Goal: Transaction & Acquisition: Purchase product/service

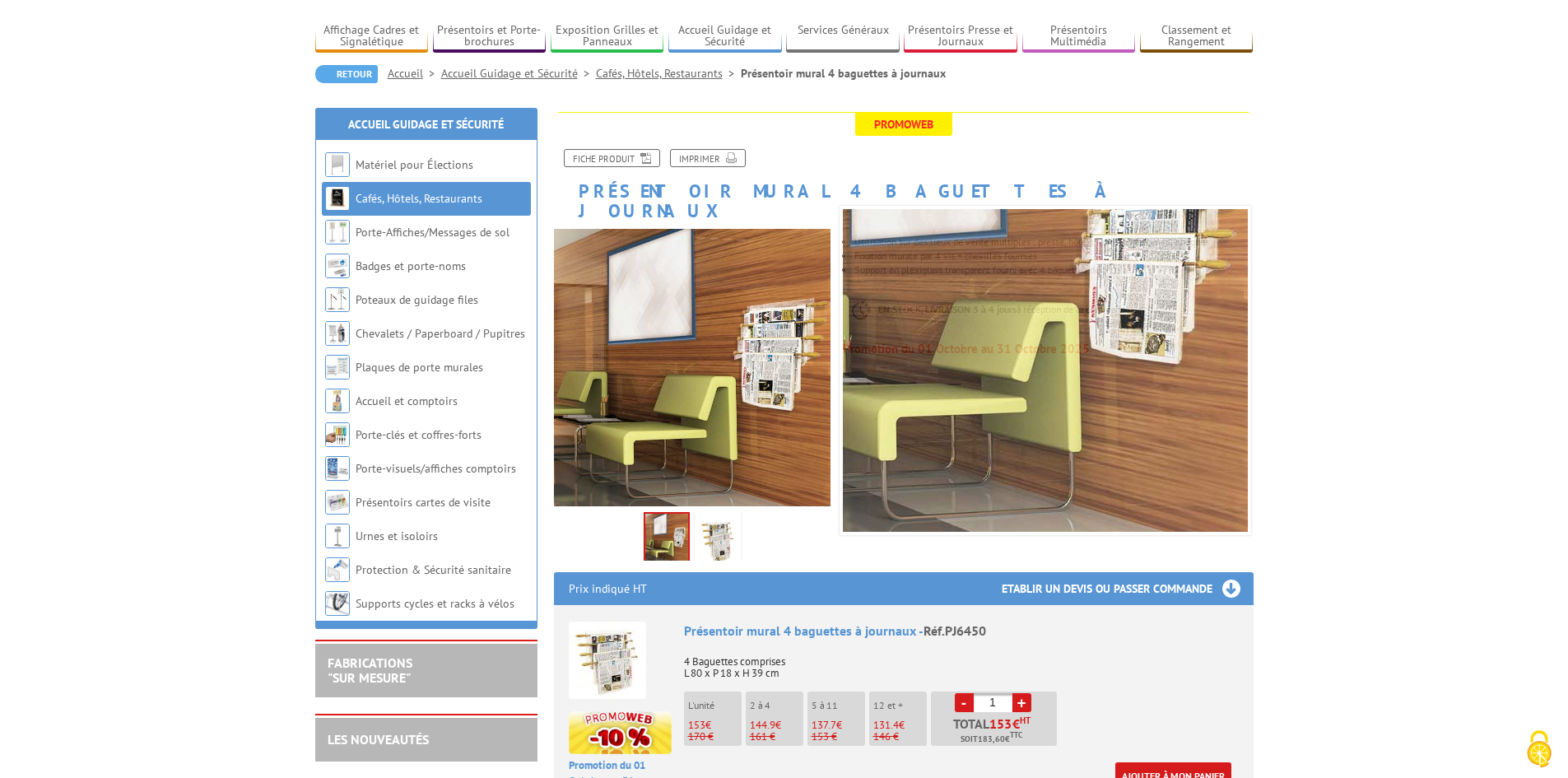
scroll to position [137, 0]
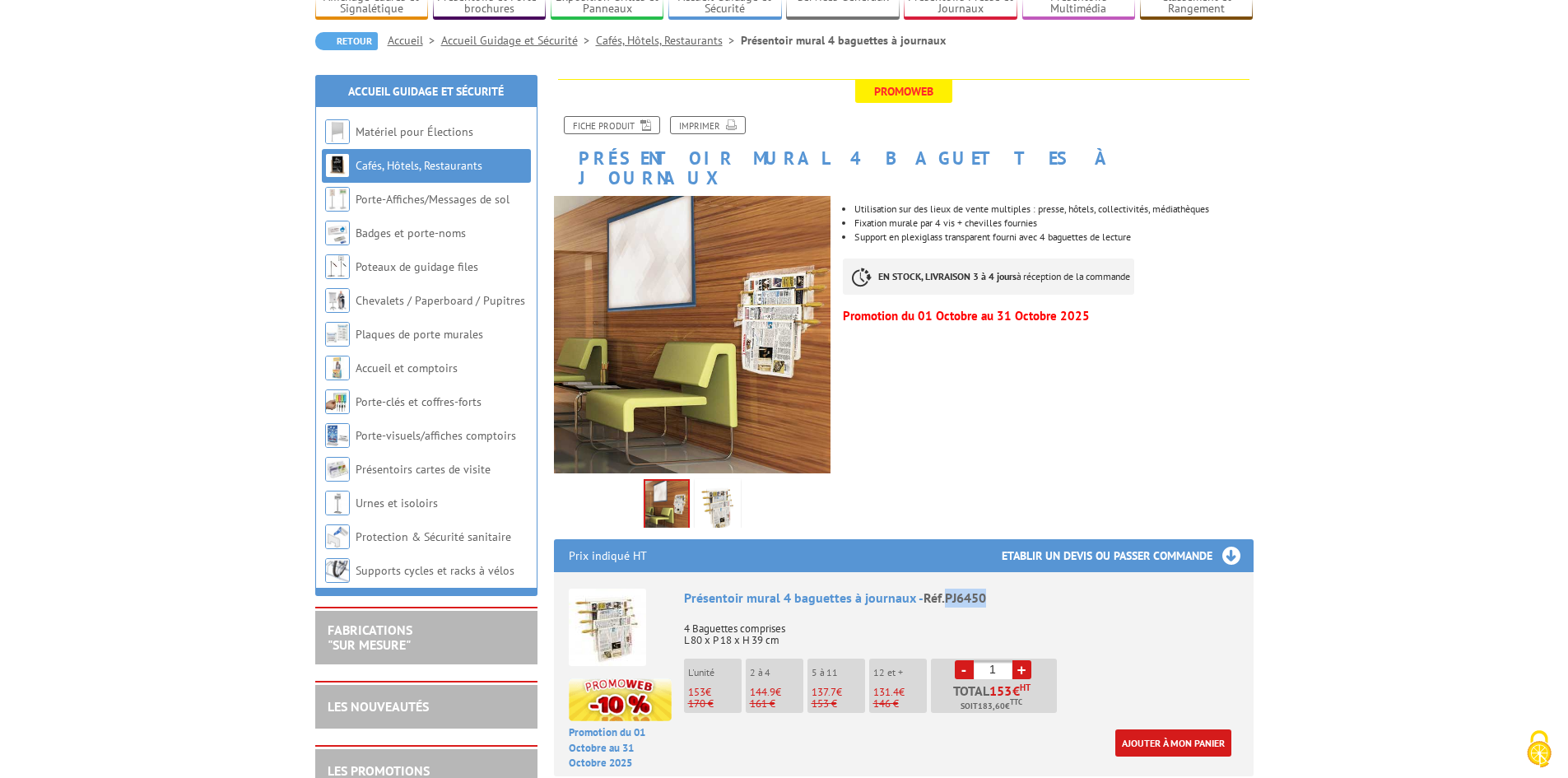
drag, startPoint x: 987, startPoint y: 581, endPoint x: 942, endPoint y: 584, distance: 45.1
click at [942, 588] on div "Présentoir mural 4 baguettes à journaux - Réf.PJ6450" at bounding box center [962, 598] width 555 height 19
copy span "PJ6450"
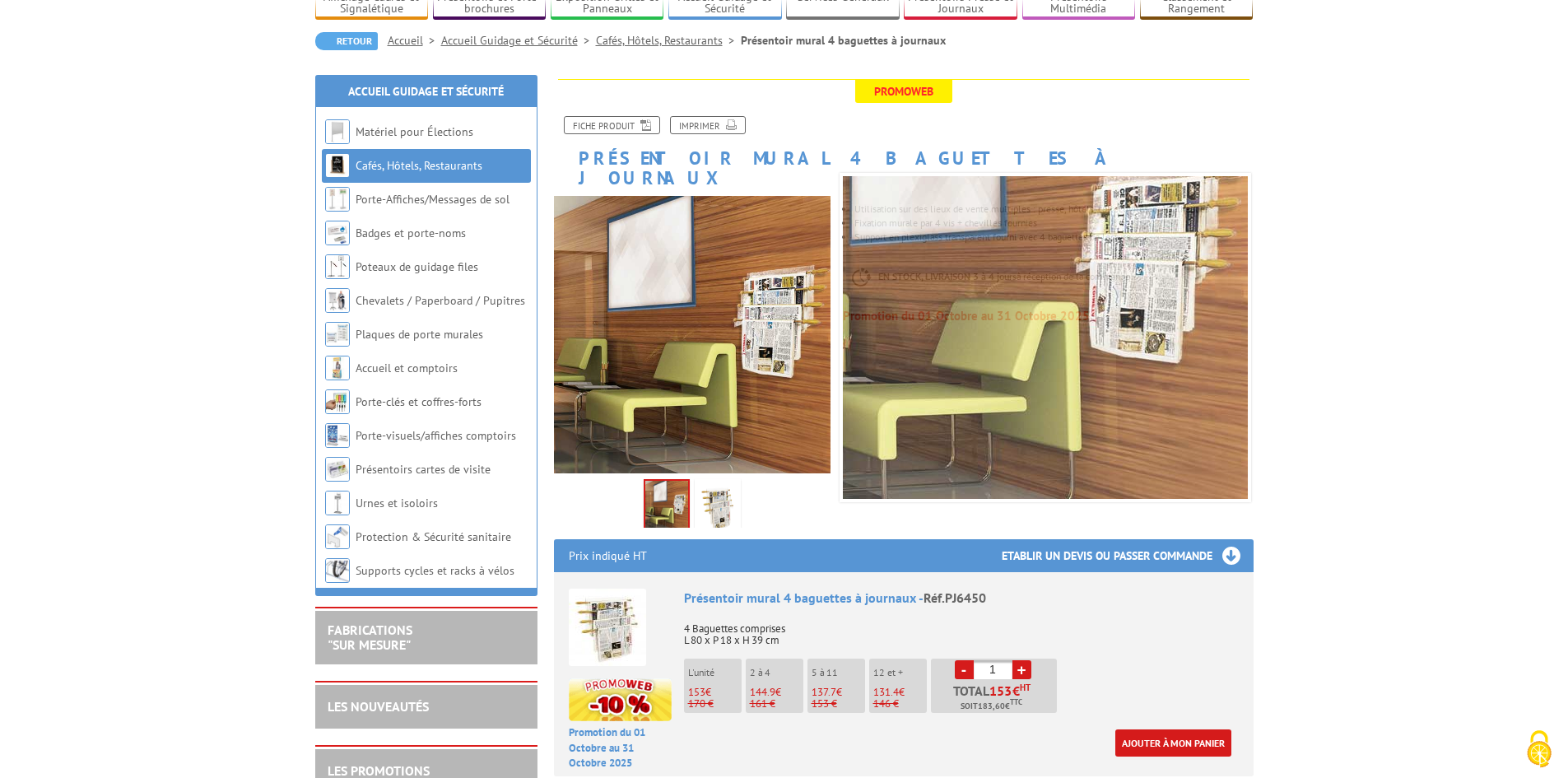
click at [933, 612] on p "4 Baguettes comprises L 80 x P 18 x H 39 cm" at bounding box center [962, 629] width 555 height 35
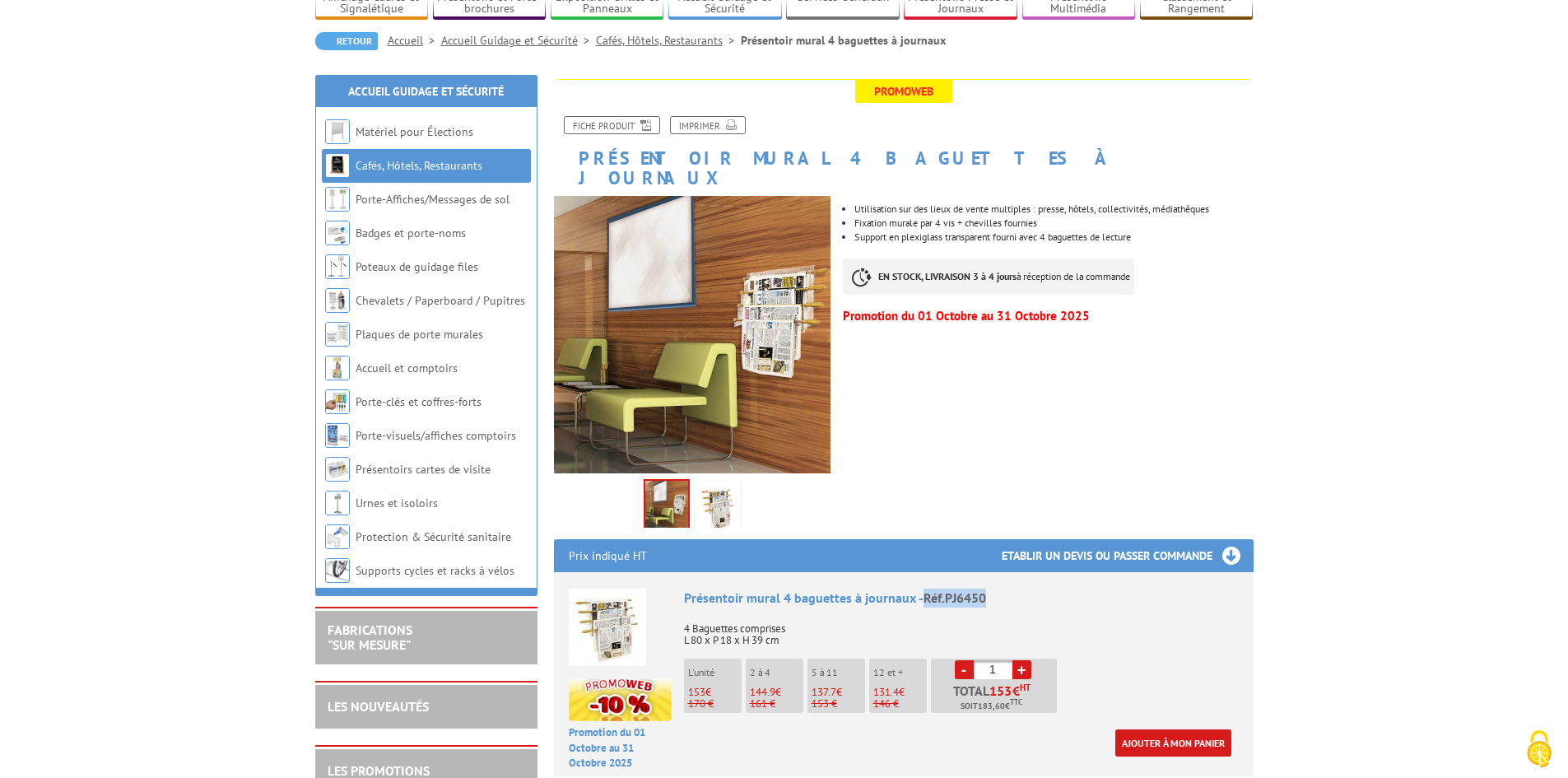
drag, startPoint x: 983, startPoint y: 578, endPoint x: 923, endPoint y: 581, distance: 60.1
click at [923, 588] on div "Présentoir mural 4 baguettes à journaux - Réf.PJ6450" at bounding box center [962, 598] width 555 height 19
copy span "Réf.PJ6450"
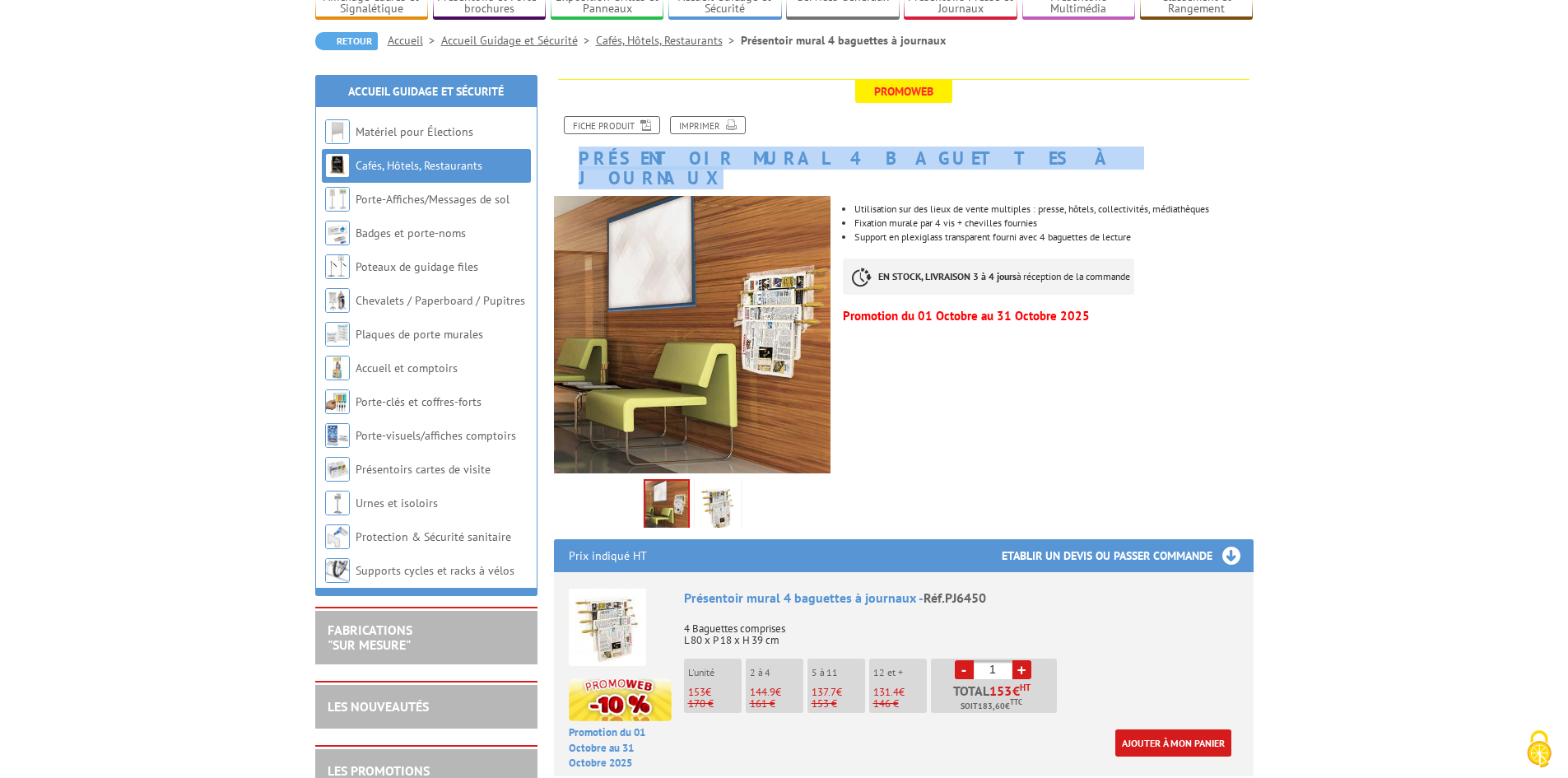
drag, startPoint x: 583, startPoint y: 155, endPoint x: 952, endPoint y: 159, distance: 369.0
click at [952, 159] on h1 "Présentoir mural 4 baguettes à journaux" at bounding box center [903, 134] width 724 height 109
copy h1 "Présentoir mural 4 baguettes à journaux"
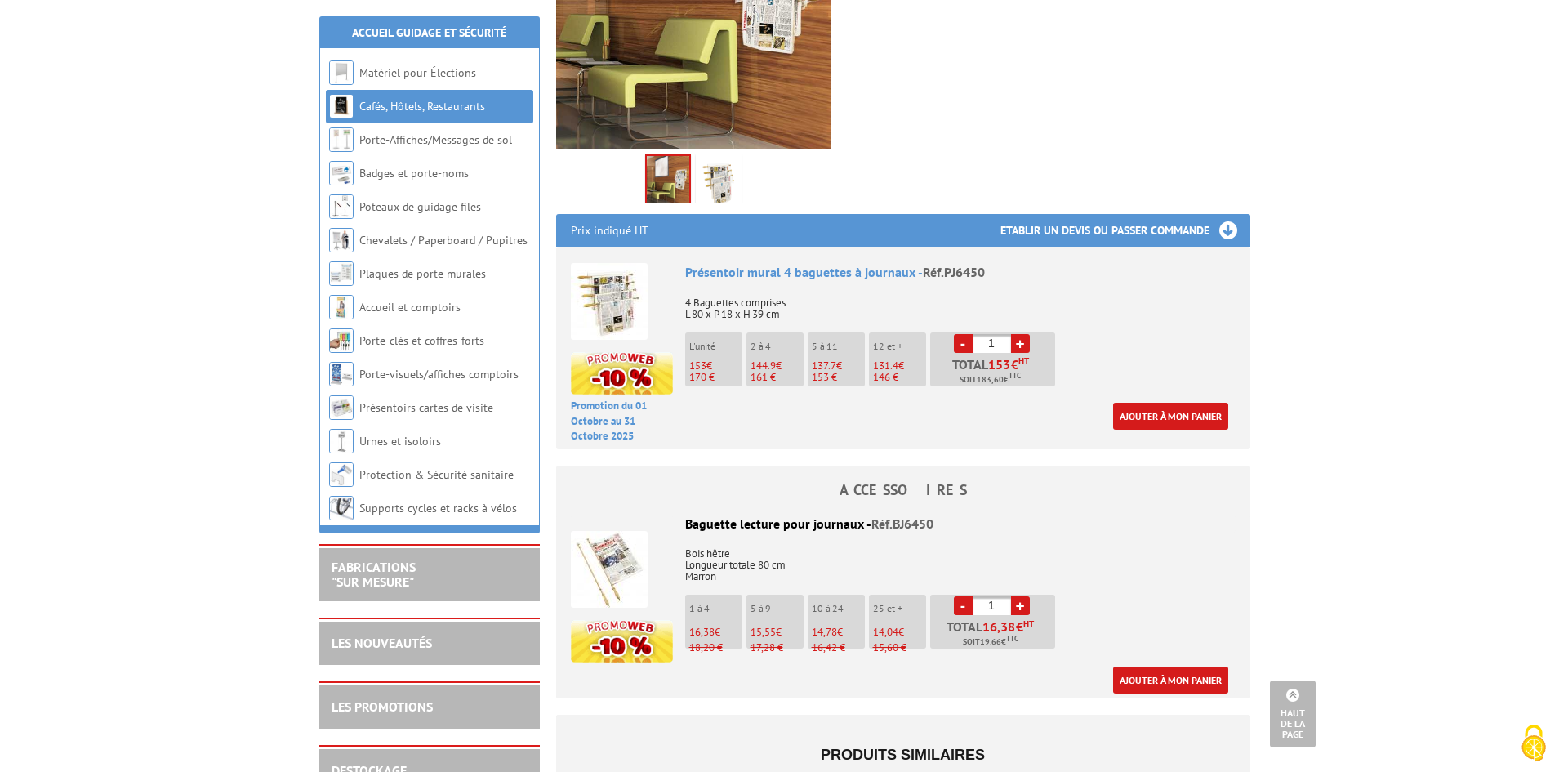
scroll to position [463, 0]
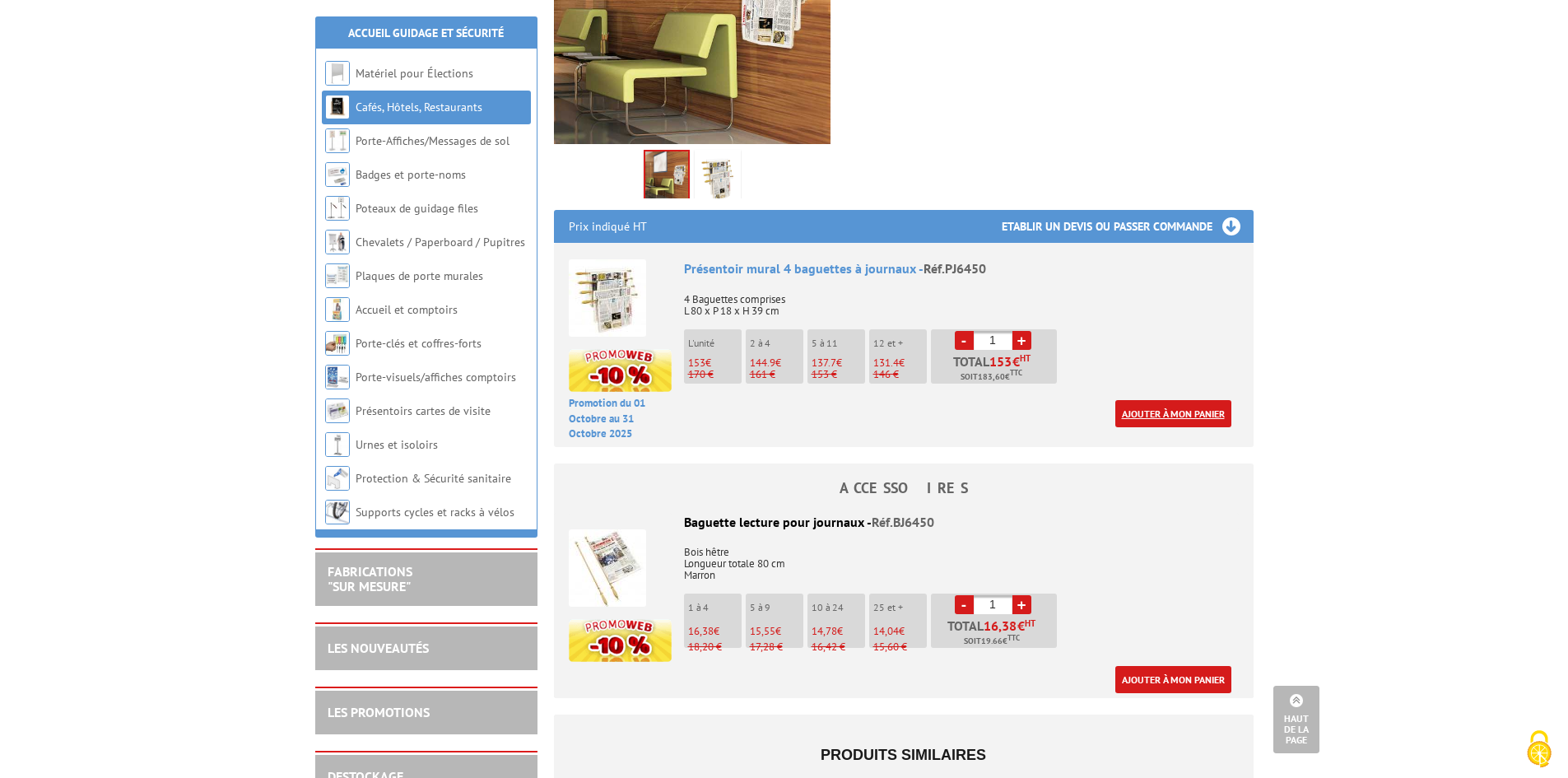
click at [1159, 400] on link "Ajouter à mon panier" at bounding box center [1173, 414] width 116 height 27
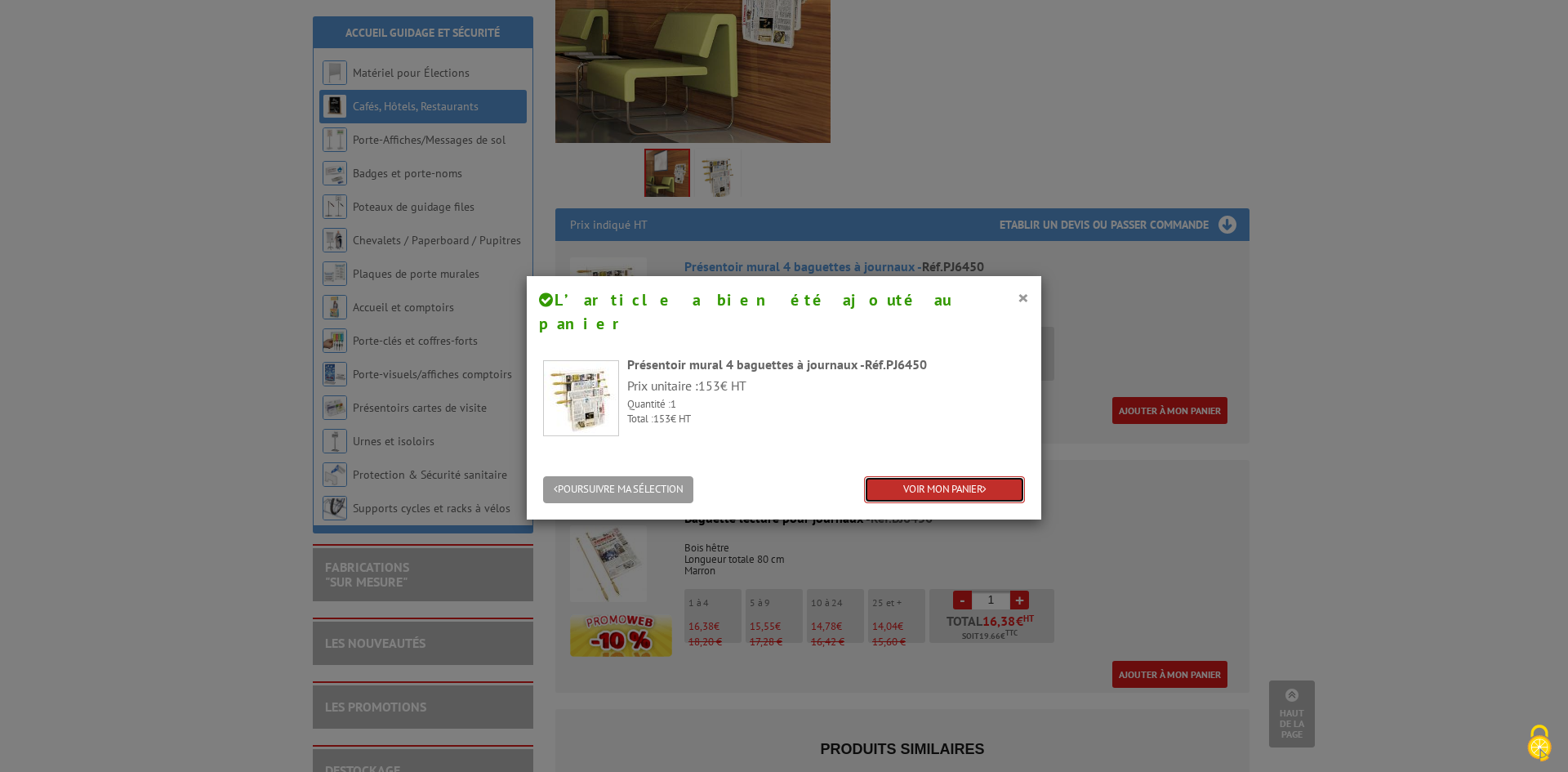
click at [973, 476] on link "VOIR MON PANIER" at bounding box center [944, 490] width 161 height 27
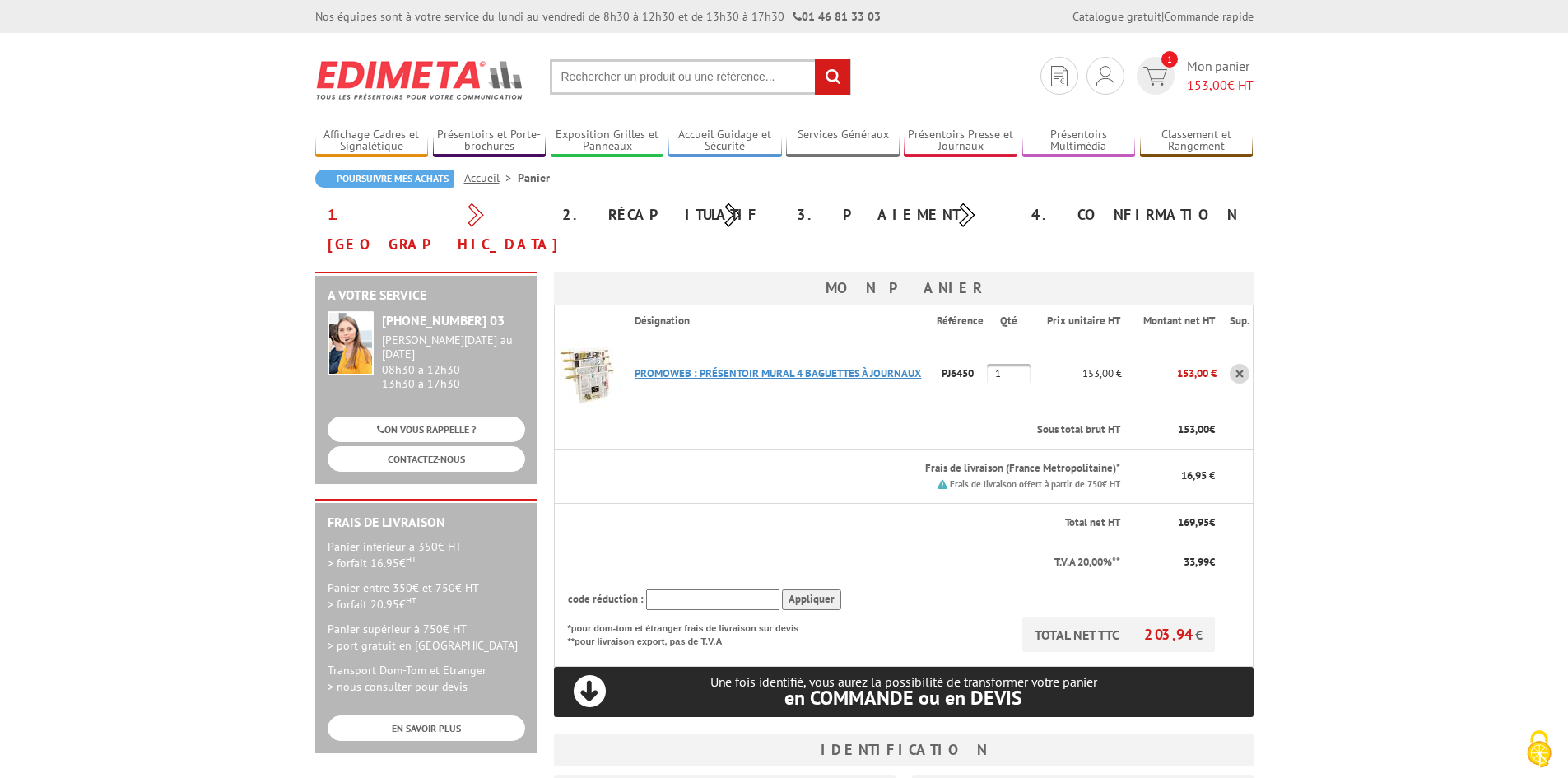
click at [759, 366] on link "PROMOWEB : PRéSENTOIR MURAL 4 BAGUETTES à JOURNAUX" at bounding box center [778, 373] width 287 height 14
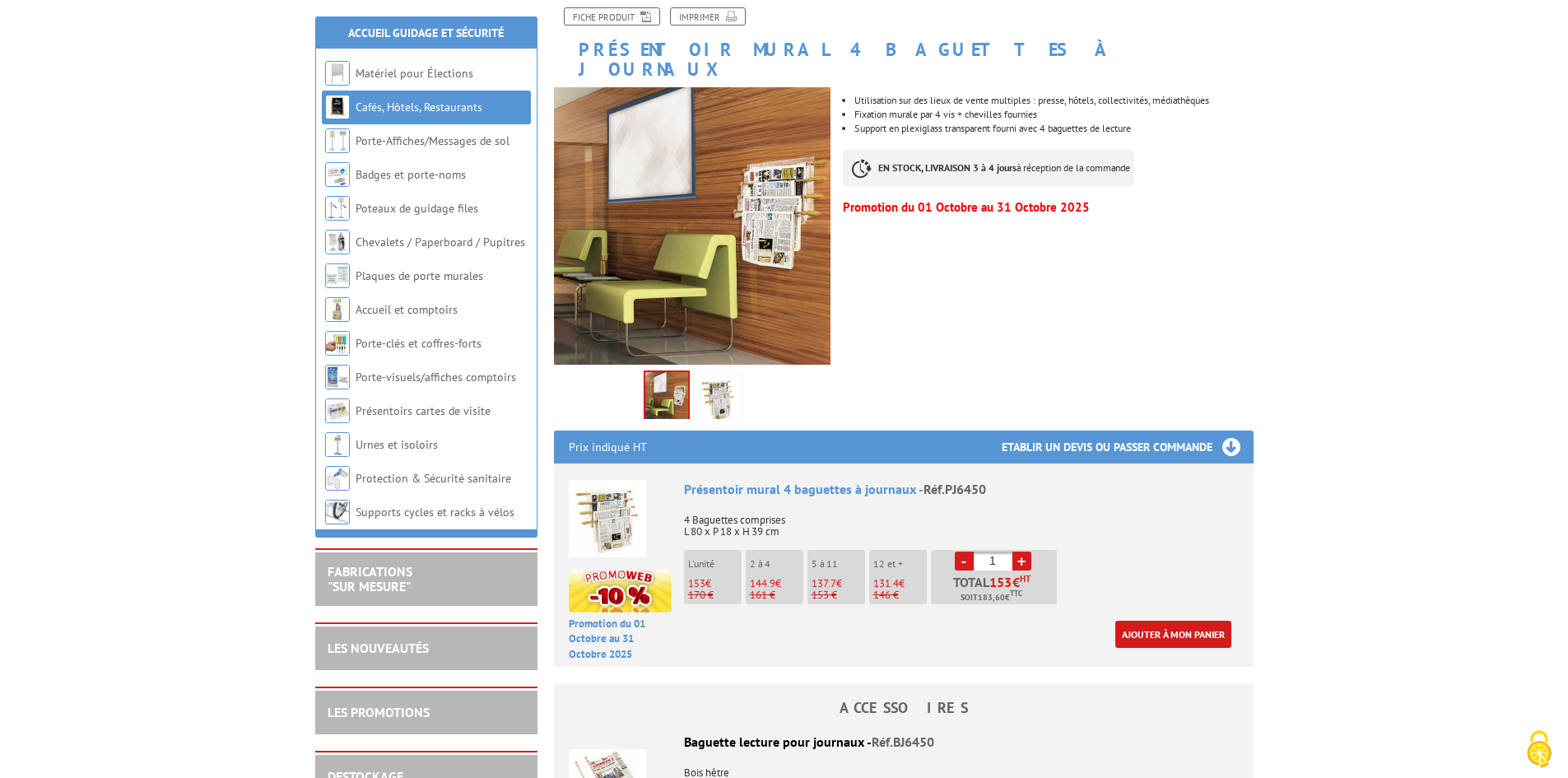
scroll to position [123, 0]
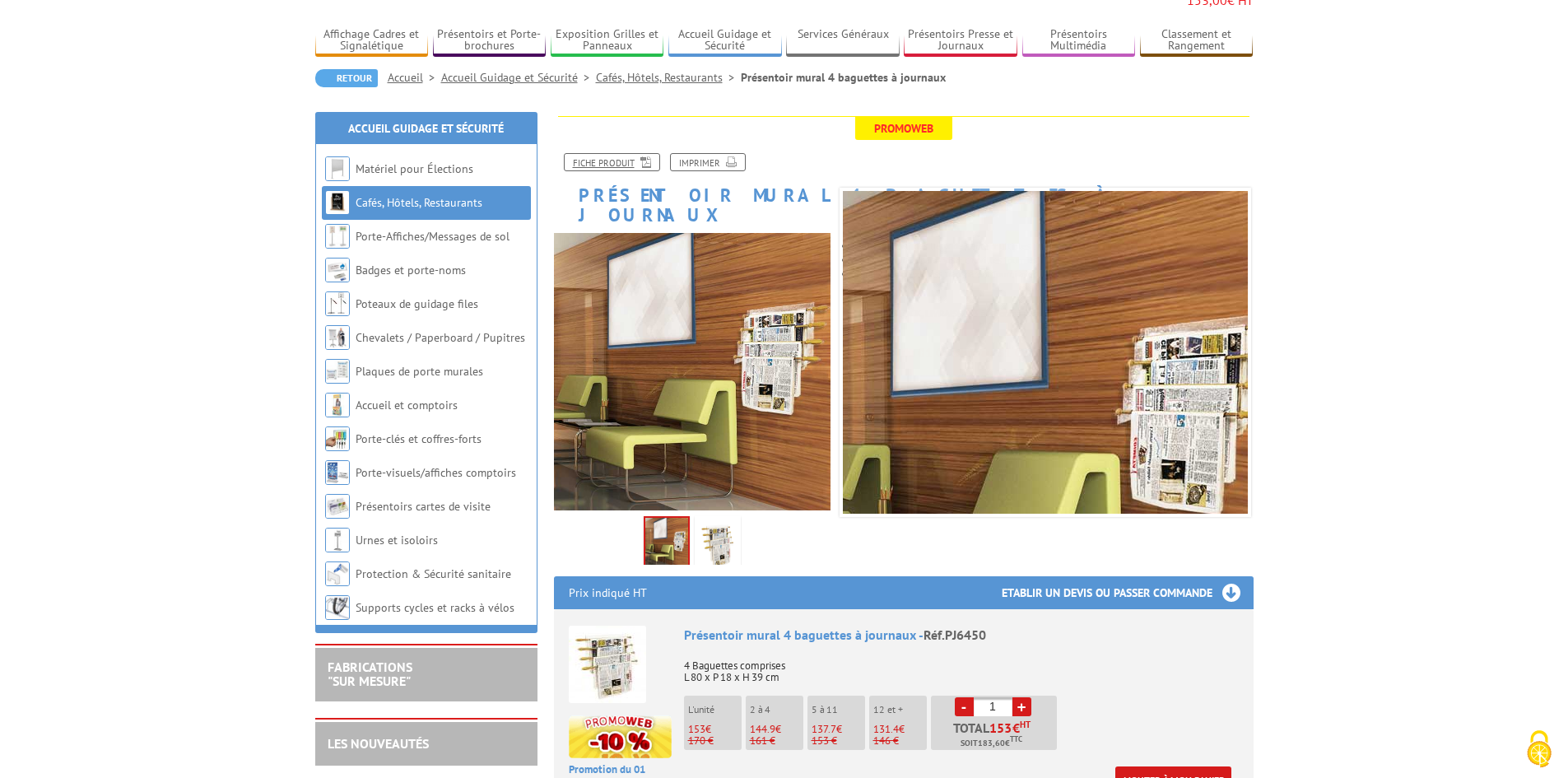
click at [635, 154] on icon at bounding box center [643, 161] width 16 height 14
